Goal: Task Accomplishment & Management: Use online tool/utility

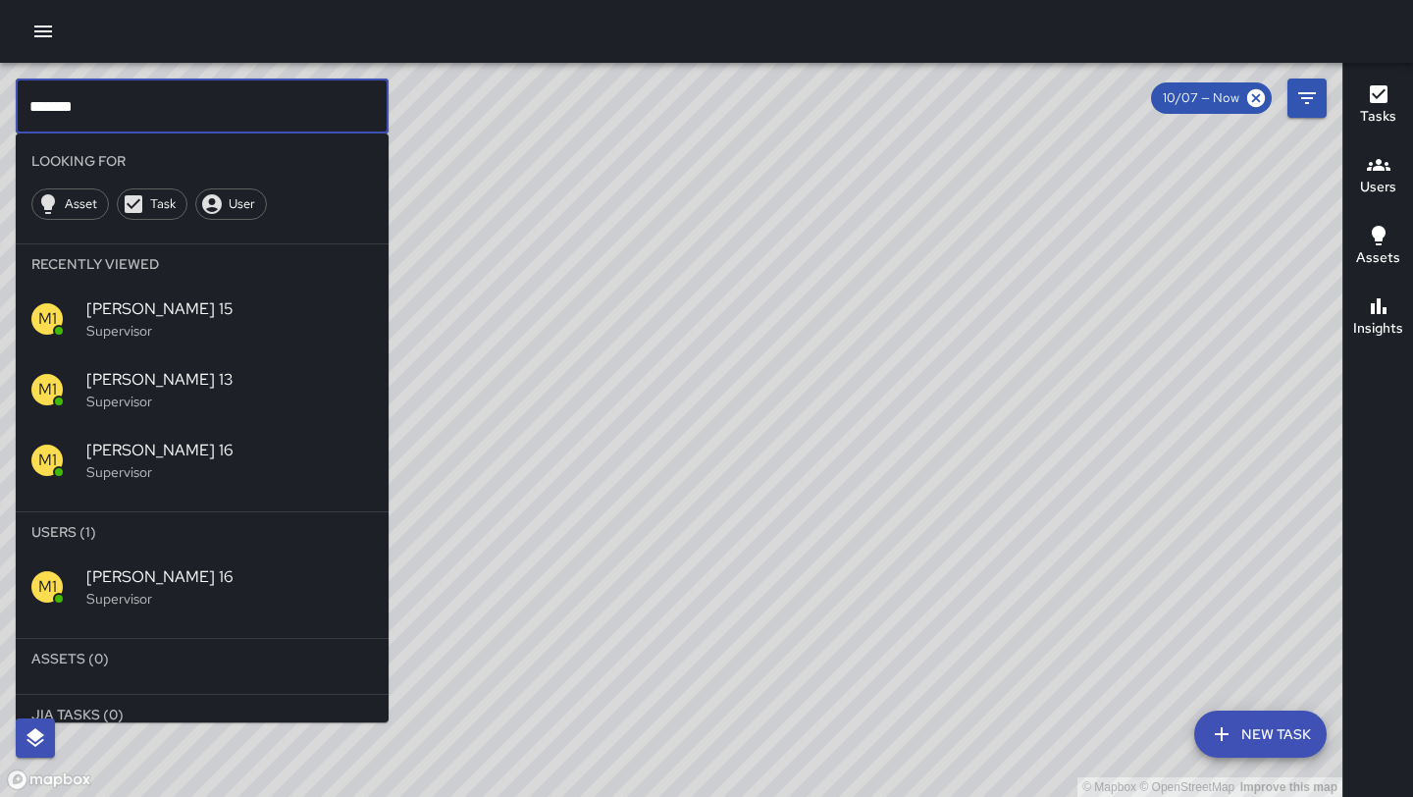
click at [207, 108] on input "*******" at bounding box center [202, 105] width 373 height 55
type input "*******"
click at [124, 589] on p "Supervisor" at bounding box center [229, 599] width 287 height 20
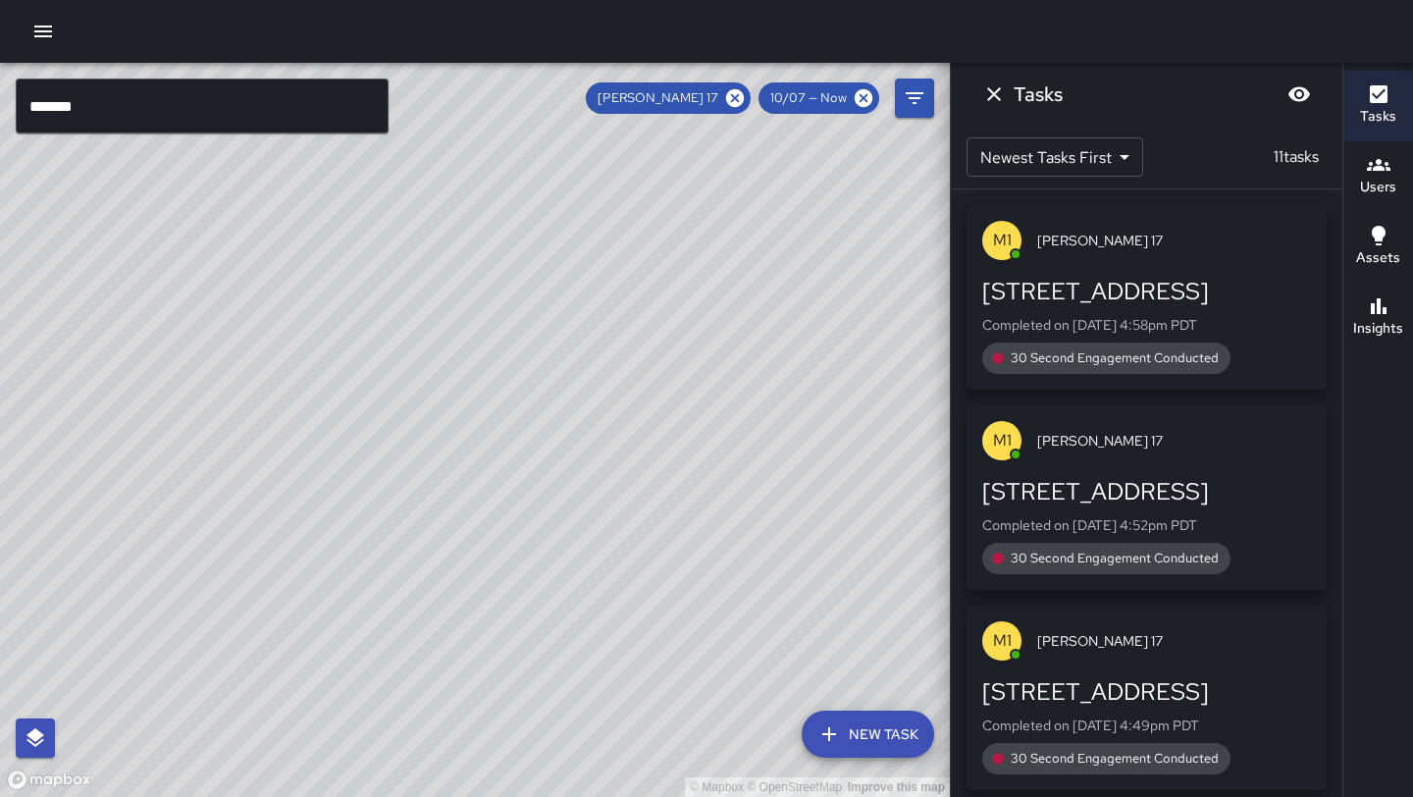
drag, startPoint x: 449, startPoint y: 148, endPoint x: 365, endPoint y: 465, distance: 328.0
click at [365, 465] on div "© Mapbox © OpenStreetMap Improve this map" at bounding box center [475, 430] width 950 height 734
drag, startPoint x: 490, startPoint y: 223, endPoint x: 444, endPoint y: 428, distance: 210.2
click at [444, 428] on div "© Mapbox © OpenStreetMap Improve this map" at bounding box center [475, 430] width 950 height 734
click at [999, 93] on icon "Dismiss" at bounding box center [994, 94] width 24 height 24
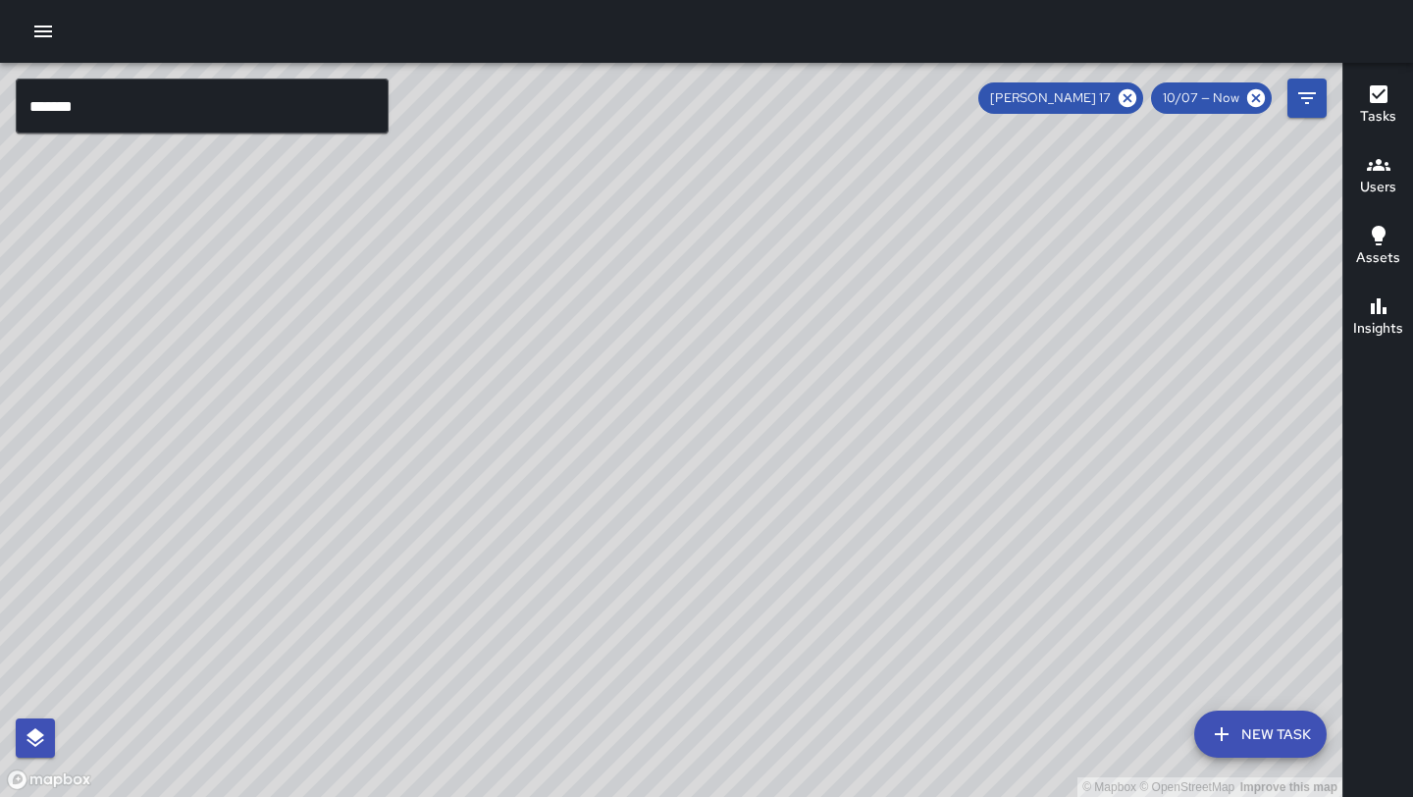
drag, startPoint x: 552, startPoint y: 207, endPoint x: 558, endPoint y: 471, distance: 264.0
click at [558, 469] on div "© Mapbox © OpenStreetMap Improve this map" at bounding box center [671, 430] width 1342 height 734
drag, startPoint x: 781, startPoint y: 211, endPoint x: 572, endPoint y: 413, distance: 290.8
click at [572, 413] on div "© Mapbox © OpenStreetMap Improve this map" at bounding box center [671, 430] width 1342 height 734
click at [1136, 98] on icon at bounding box center [1128, 98] width 18 height 18
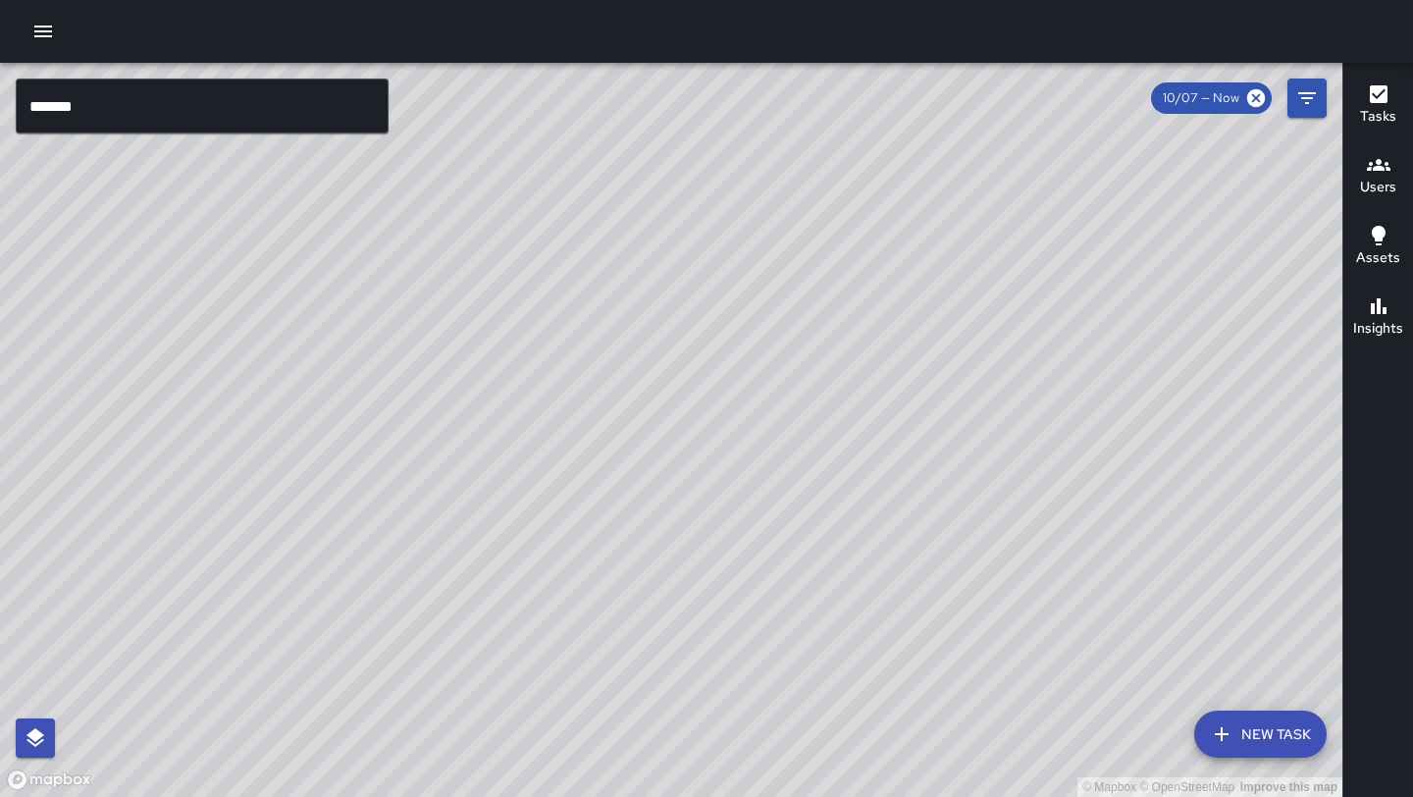
drag, startPoint x: 746, startPoint y: 685, endPoint x: 923, endPoint y: 251, distance: 468.7
click at [923, 251] on div "© Mapbox © OpenStreetMap Improve this map" at bounding box center [671, 430] width 1342 height 734
drag, startPoint x: 682, startPoint y: 624, endPoint x: 742, endPoint y: 349, distance: 281.2
click at [742, 349] on div "© Mapbox © OpenStreetMap Improve this map" at bounding box center [671, 430] width 1342 height 734
drag, startPoint x: 362, startPoint y: 609, endPoint x: 437, endPoint y: 341, distance: 278.1
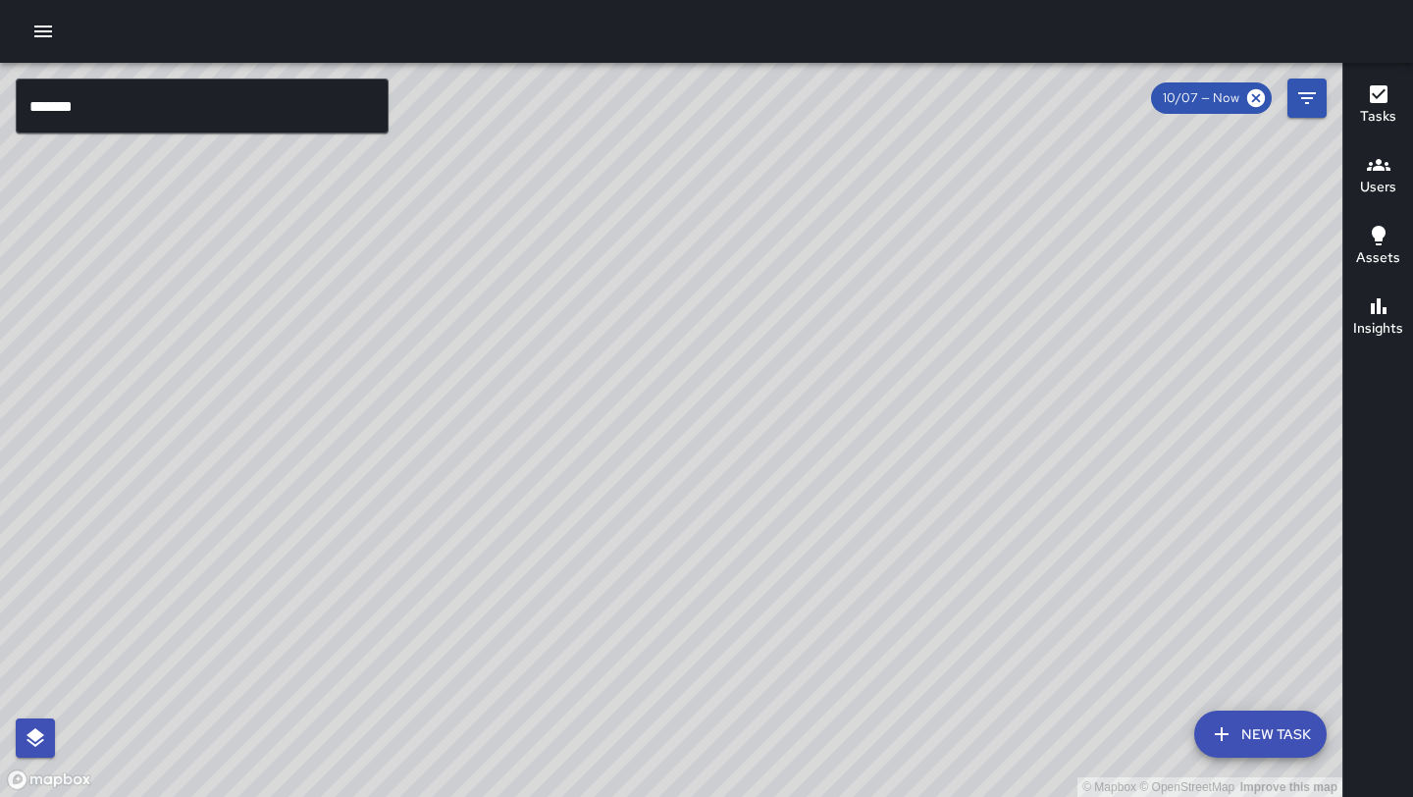
click at [437, 340] on div "© Mapbox © OpenStreetMap Improve this map" at bounding box center [671, 430] width 1342 height 734
drag, startPoint x: 291, startPoint y: 581, endPoint x: 521, endPoint y: 303, distance: 360.3
click at [521, 303] on div "© Mapbox © OpenStreetMap Improve this map" at bounding box center [671, 430] width 1342 height 734
drag, startPoint x: 427, startPoint y: 517, endPoint x: 501, endPoint y: 266, distance: 262.0
click at [501, 266] on div "© Mapbox © OpenStreetMap Improve this map" at bounding box center [671, 430] width 1342 height 734
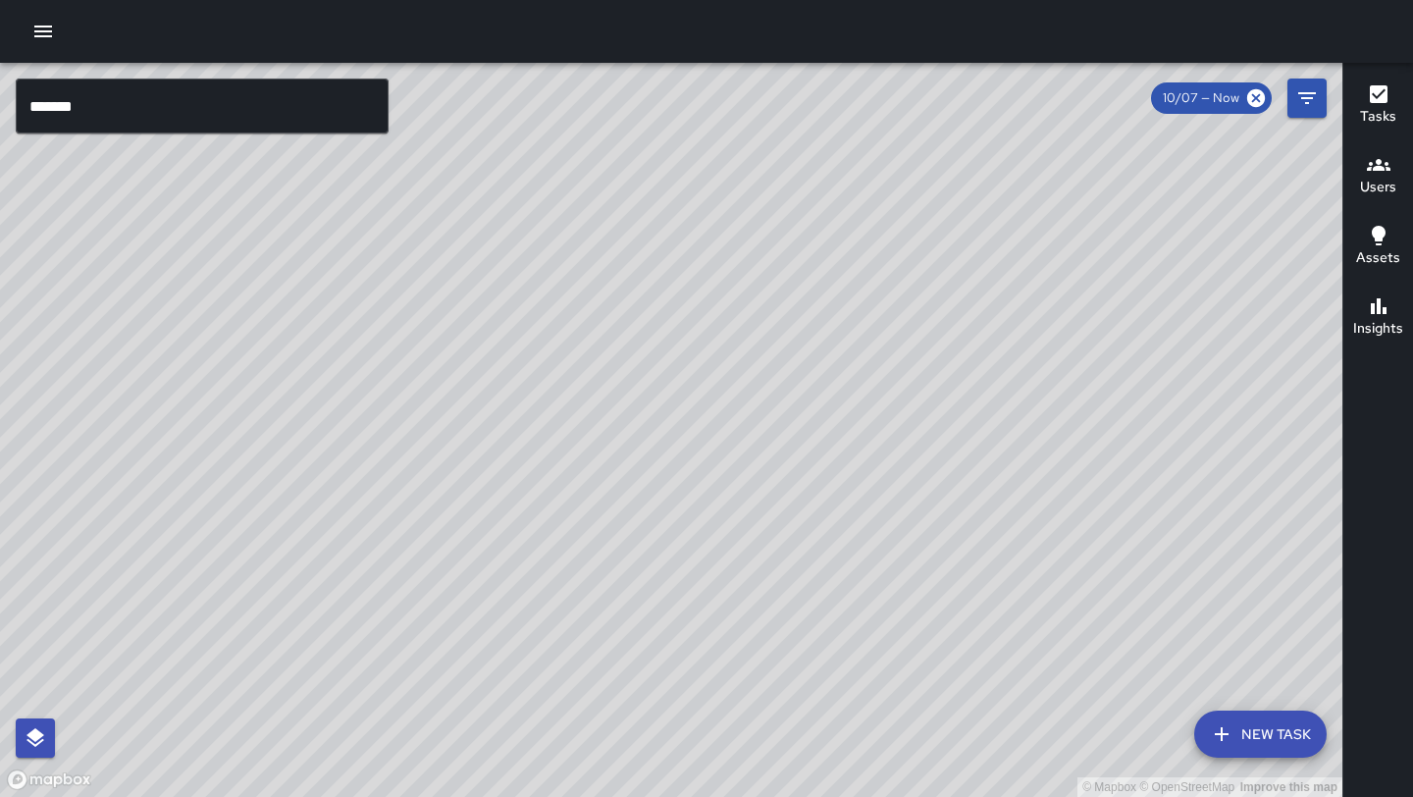
drag, startPoint x: 393, startPoint y: 422, endPoint x: 384, endPoint y: 578, distance: 156.3
click at [384, 578] on div "© Mapbox © OpenStreetMap Improve this map" at bounding box center [671, 430] width 1342 height 734
